Goal: Find specific page/section: Find specific page/section

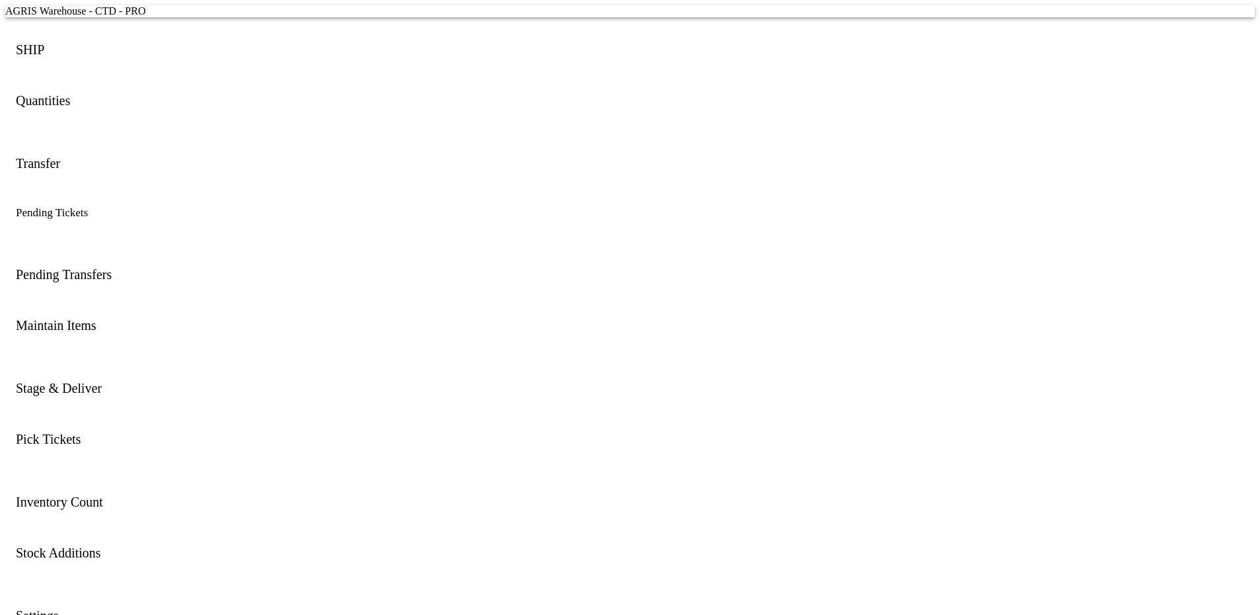
click at [306, 164] on ion-card-content "Transfer" at bounding box center [629, 156] width 1249 height 51
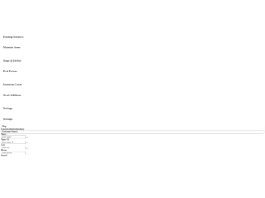
scroll to position [295, 0]
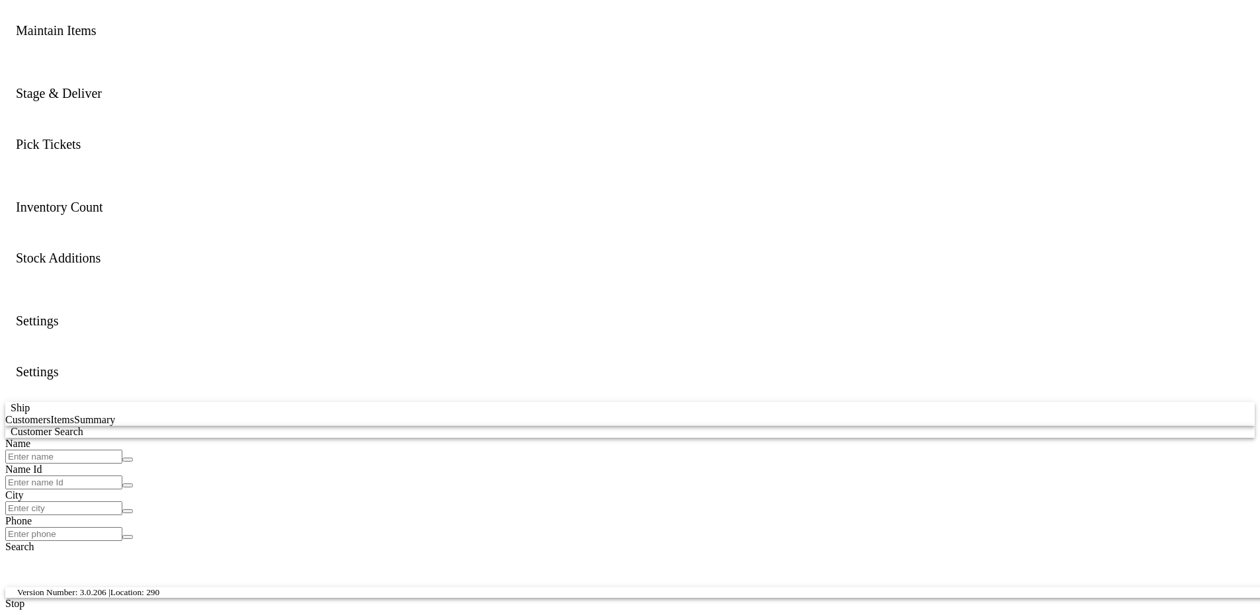
click at [96, 465] on div "Name Id" at bounding box center [629, 470] width 1249 height 12
click at [96, 475] on input "Name Id" at bounding box center [63, 482] width 117 height 14
click at [86, 460] on input "Name" at bounding box center [63, 457] width 117 height 14
click at [75, 483] on input "Name Id" at bounding box center [63, 482] width 117 height 14
click at [64, 507] on input "City" at bounding box center [63, 508] width 117 height 14
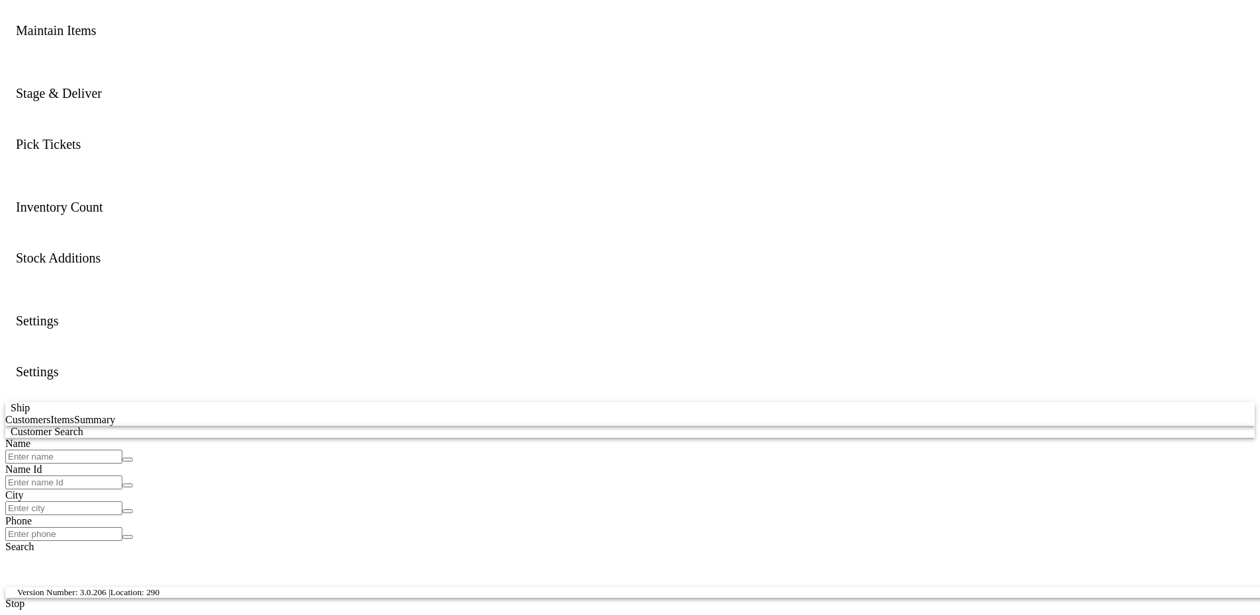
click at [69, 533] on input "Phone" at bounding box center [63, 534] width 117 height 14
click at [603, 298] on ion-card-content "Settings" at bounding box center [629, 313] width 1249 height 51
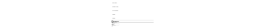
scroll to position [503, 0]
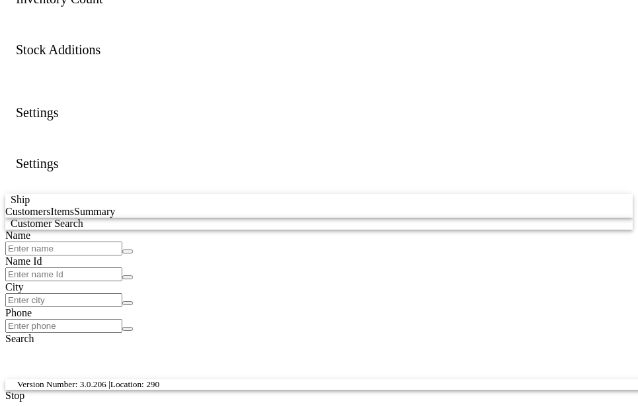
click at [26, 340] on ion-button "Search" at bounding box center [19, 338] width 29 height 11
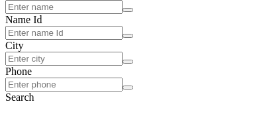
scroll to position [786, 0]
